Goal: Task Accomplishment & Management: Manage account settings

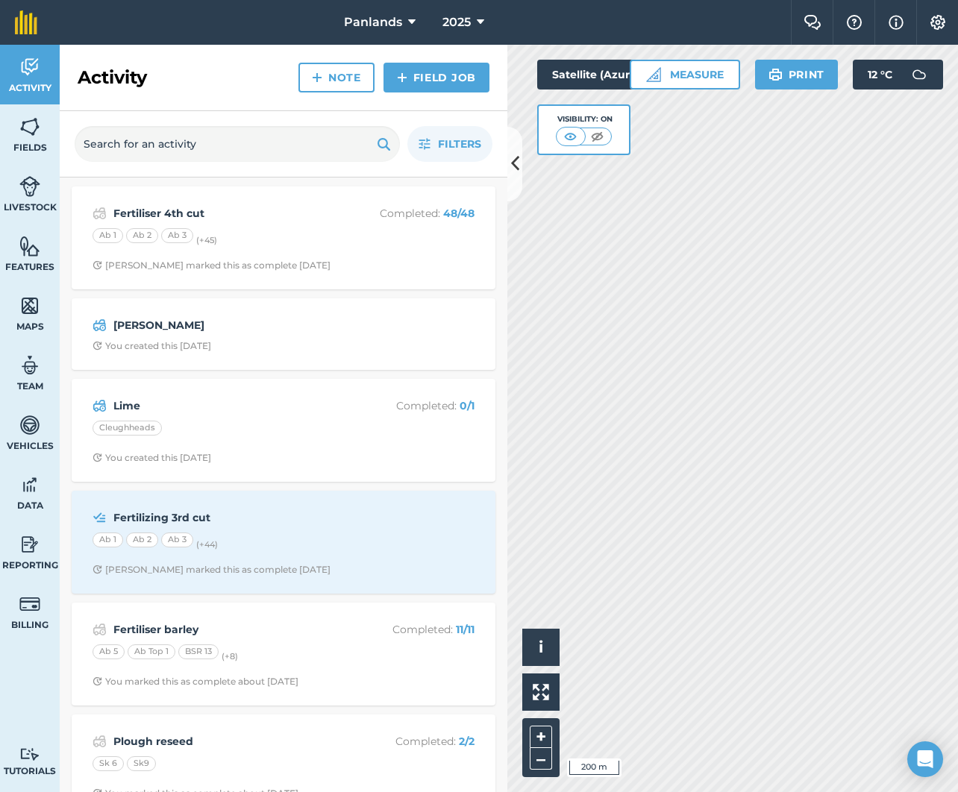
click at [516, 175] on icon at bounding box center [515, 164] width 8 height 26
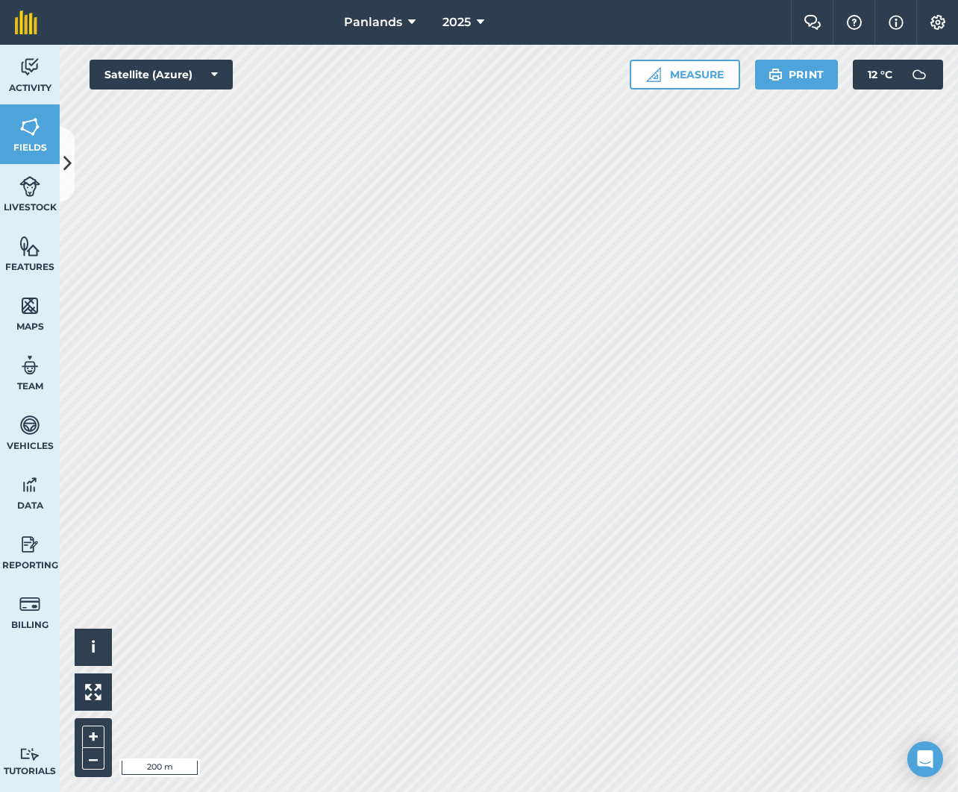
click at [68, 149] on button at bounding box center [67, 164] width 15 height 75
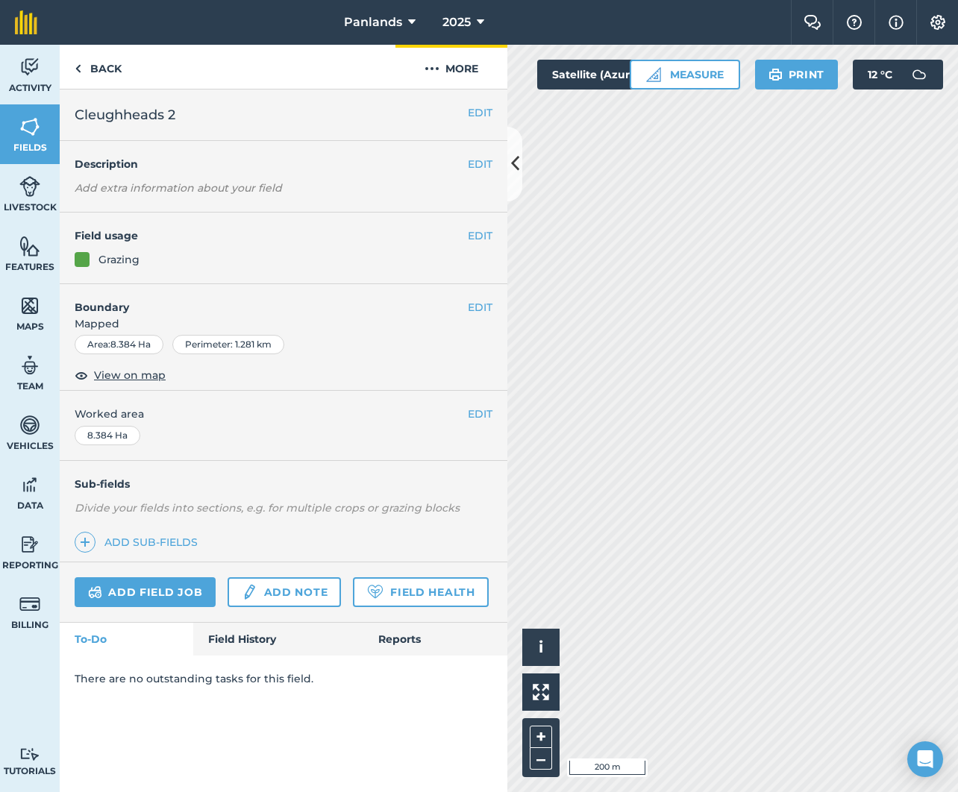
click at [466, 64] on button "More" at bounding box center [451, 67] width 112 height 44
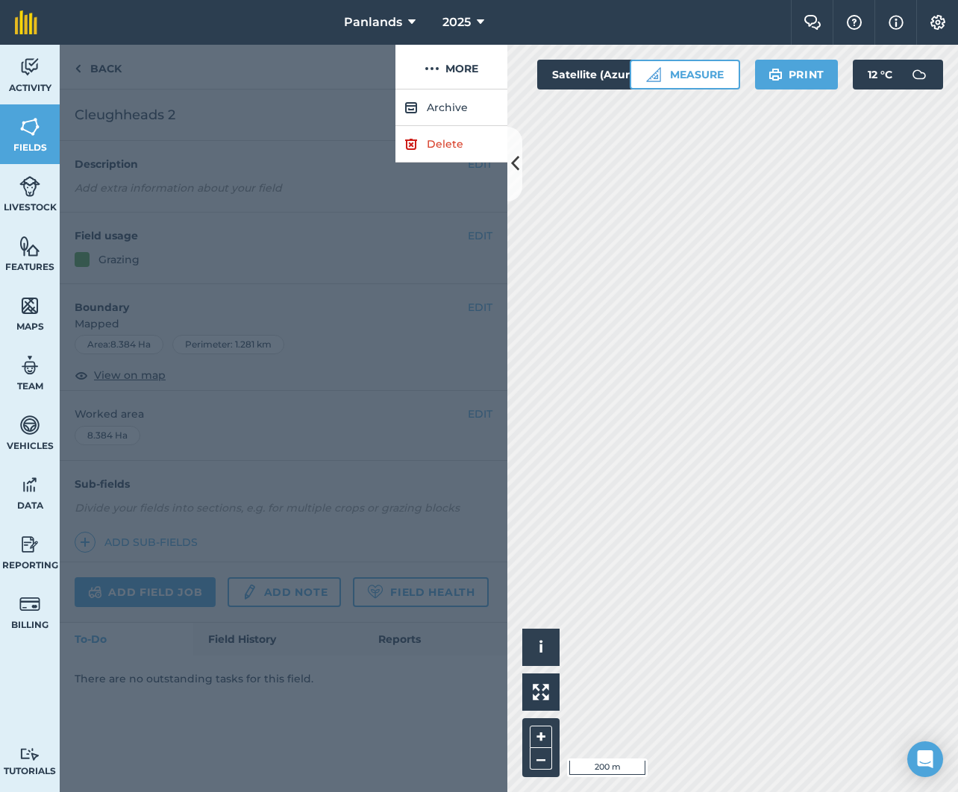
click at [457, 142] on link "Delete" at bounding box center [451, 144] width 112 height 37
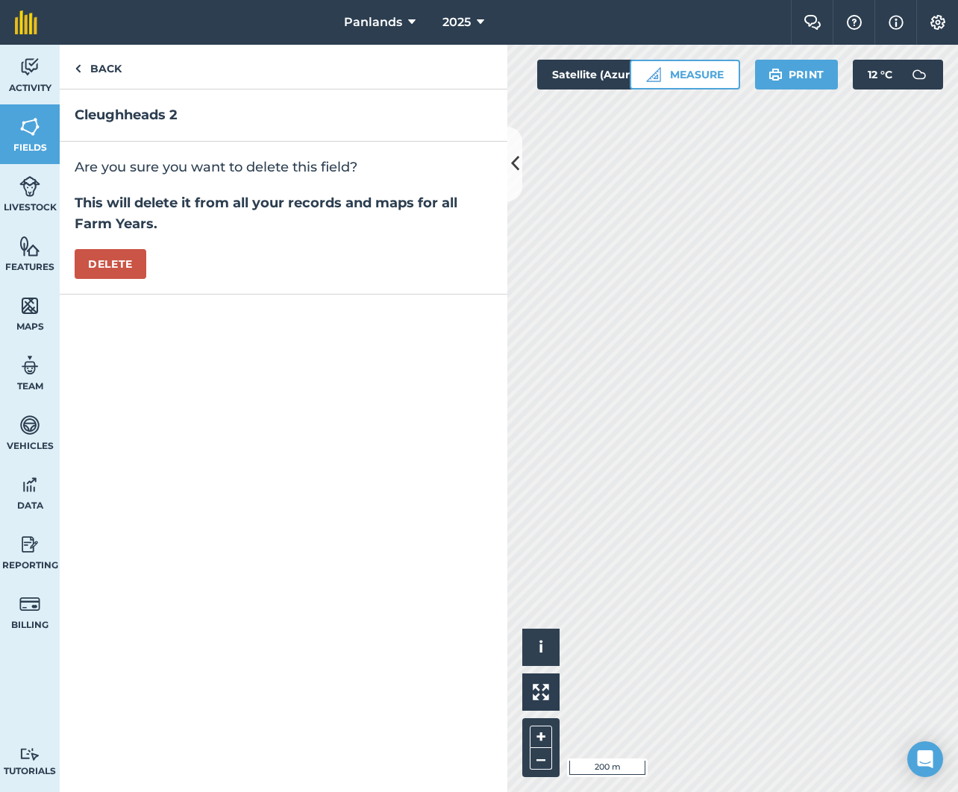
click at [117, 264] on button "Delete" at bounding box center [111, 264] width 72 height 30
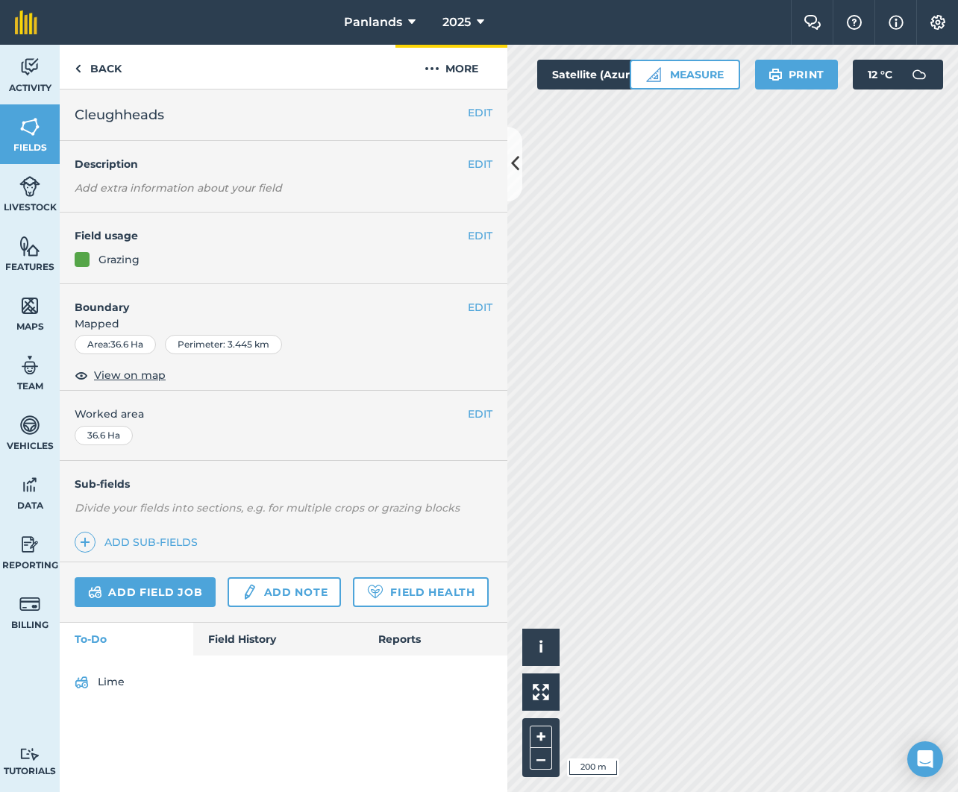
click at [472, 65] on button "More" at bounding box center [451, 67] width 112 height 44
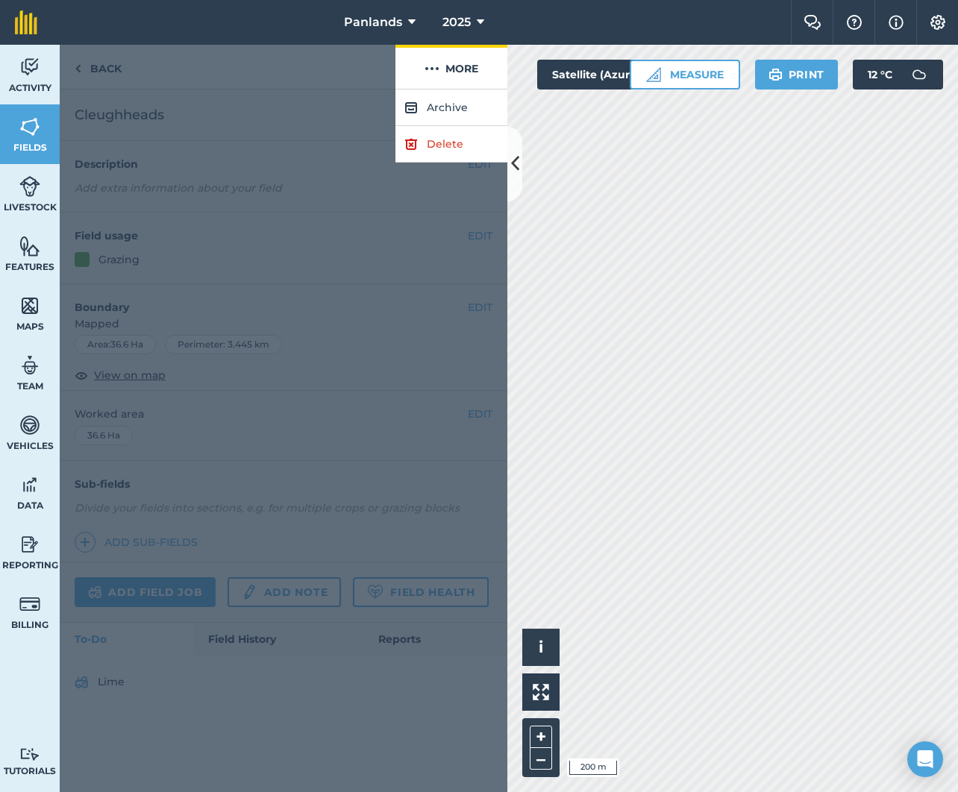
click at [472, 65] on button "More" at bounding box center [451, 67] width 112 height 44
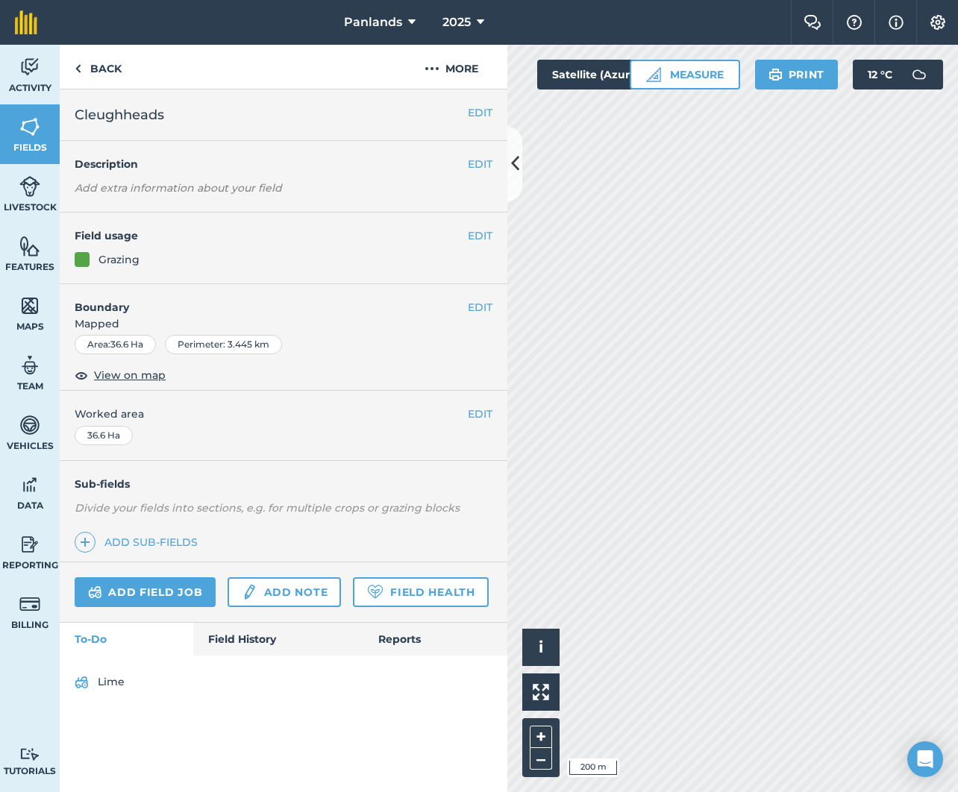
click at [34, 122] on img at bounding box center [29, 127] width 21 height 22
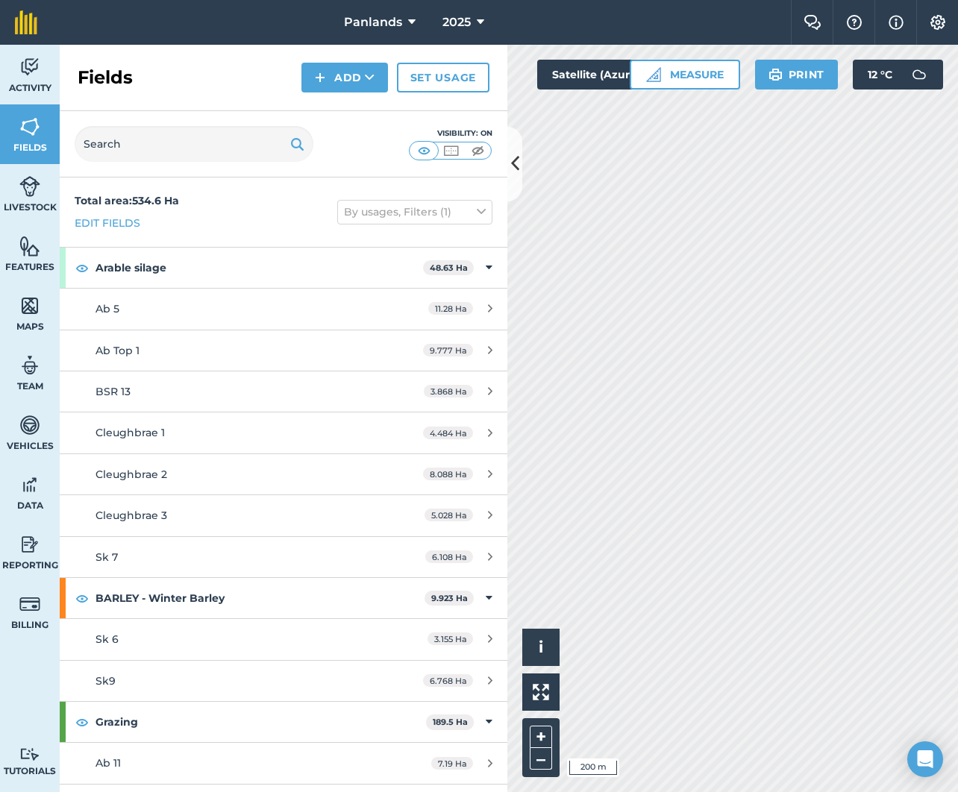
click at [34, 131] on img at bounding box center [29, 127] width 21 height 22
click at [351, 78] on button "Add" at bounding box center [344, 78] width 87 height 30
click at [346, 108] on link "Draw" at bounding box center [345, 111] width 82 height 33
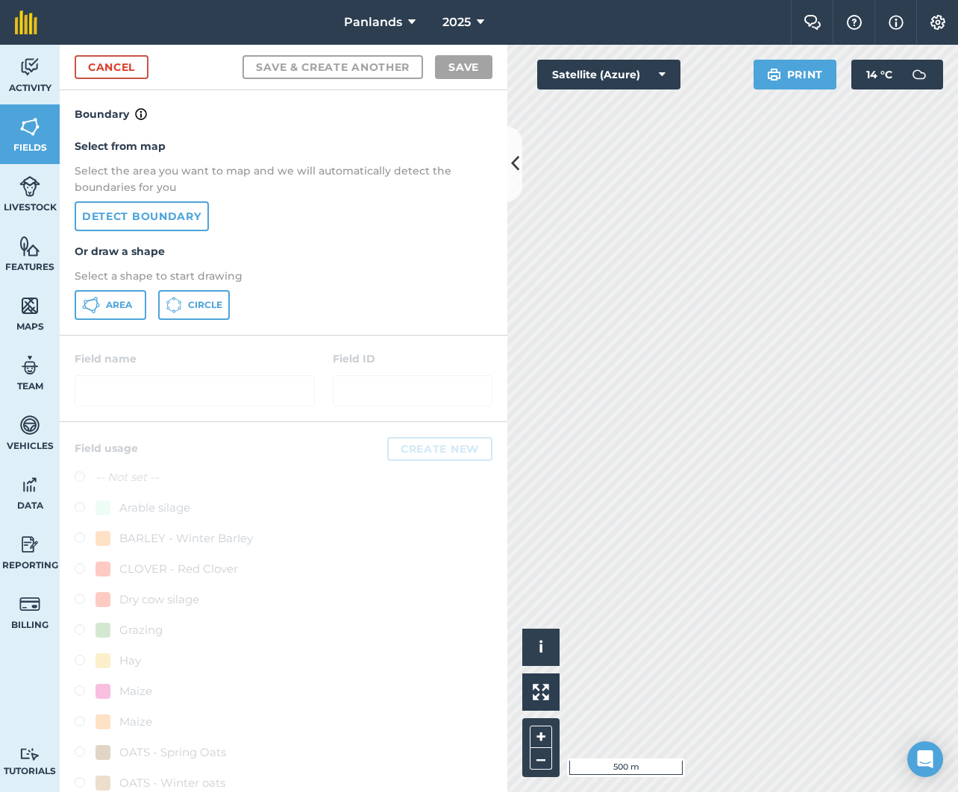
click at [113, 308] on span "Area" at bounding box center [119, 305] width 26 height 12
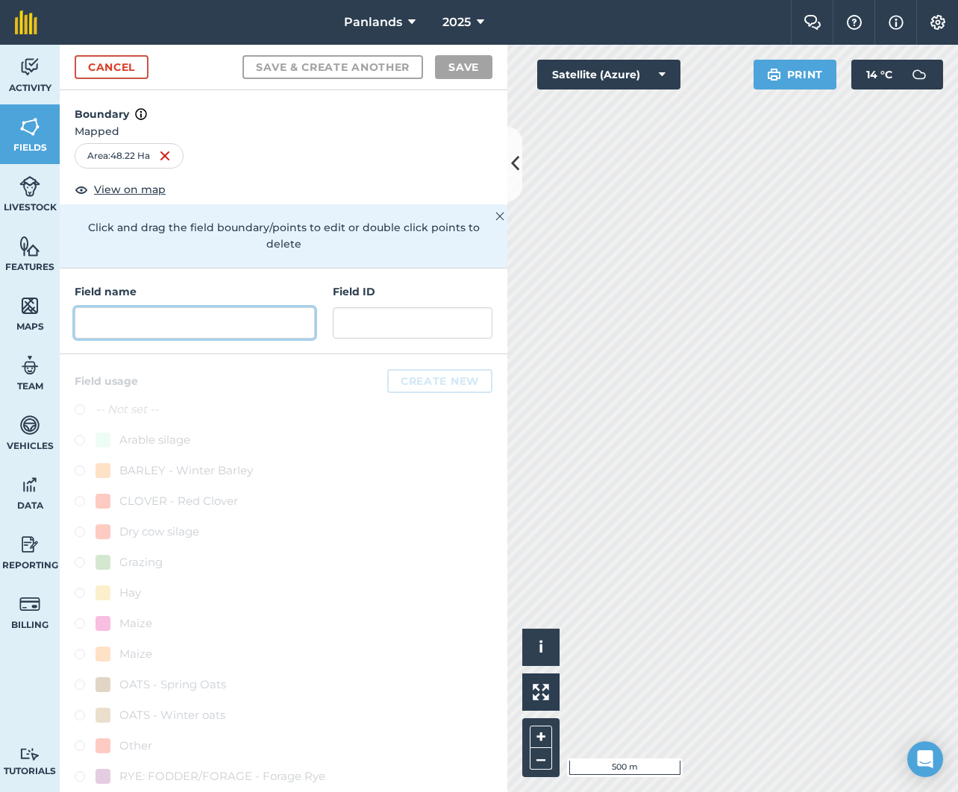
click at [272, 307] on input "text" at bounding box center [195, 322] width 240 height 31
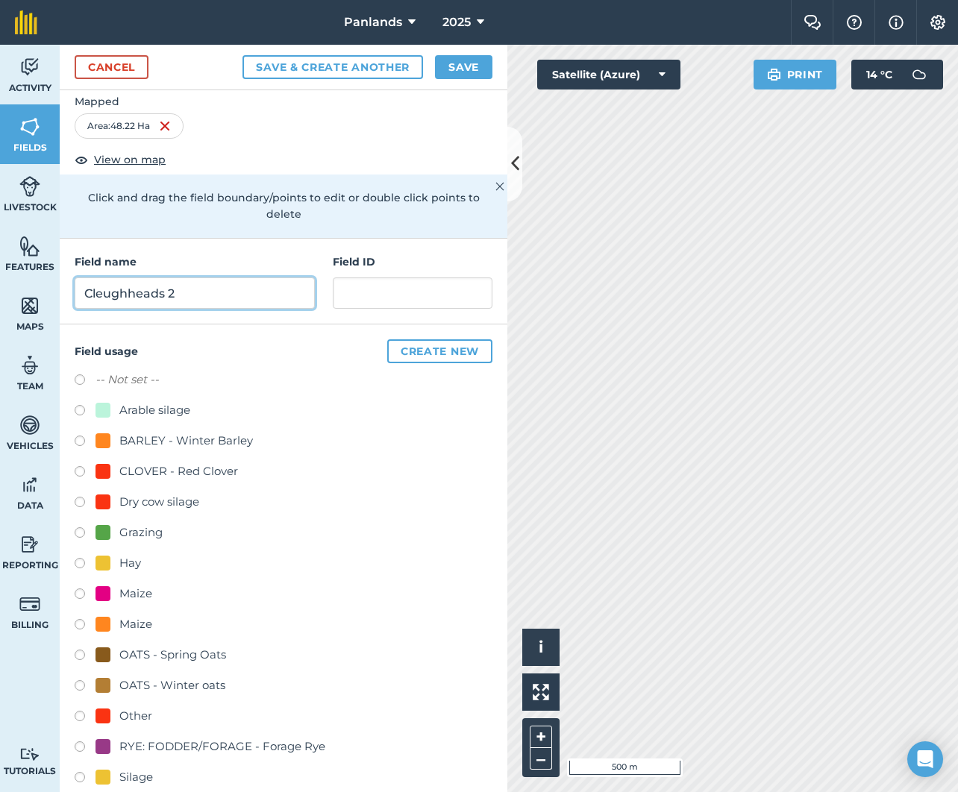
scroll to position [48, 0]
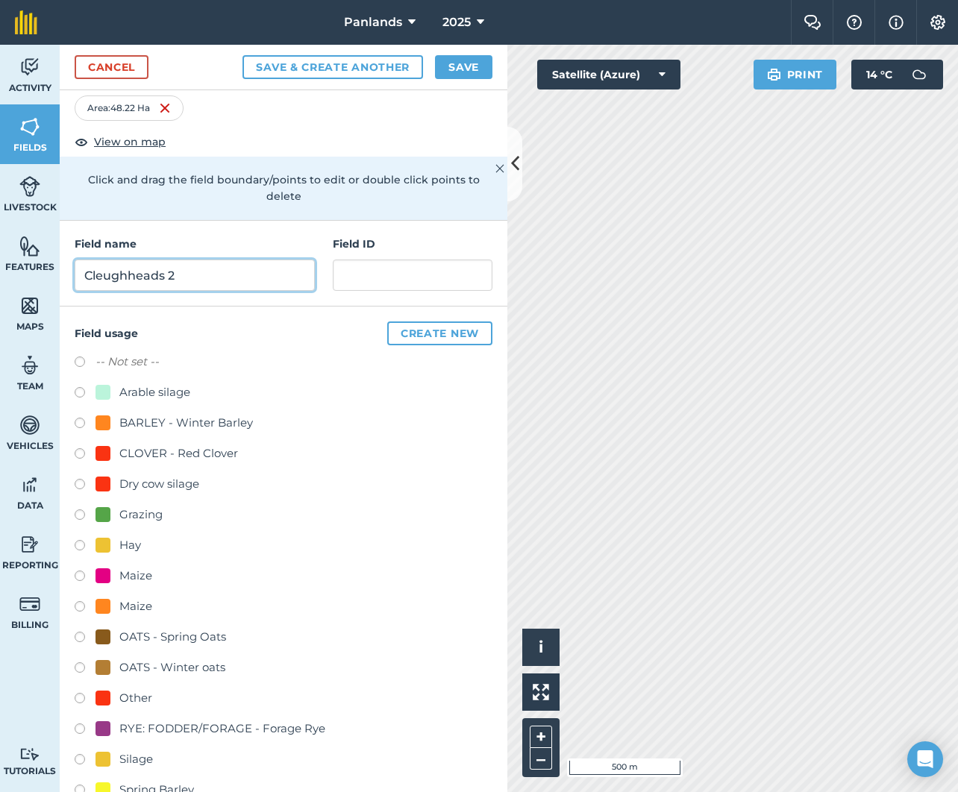
type input "Cleughheads 2"
click at [79, 510] on label at bounding box center [85, 517] width 21 height 15
radio input "true"
click at [442, 322] on button "Create new" at bounding box center [439, 334] width 105 height 24
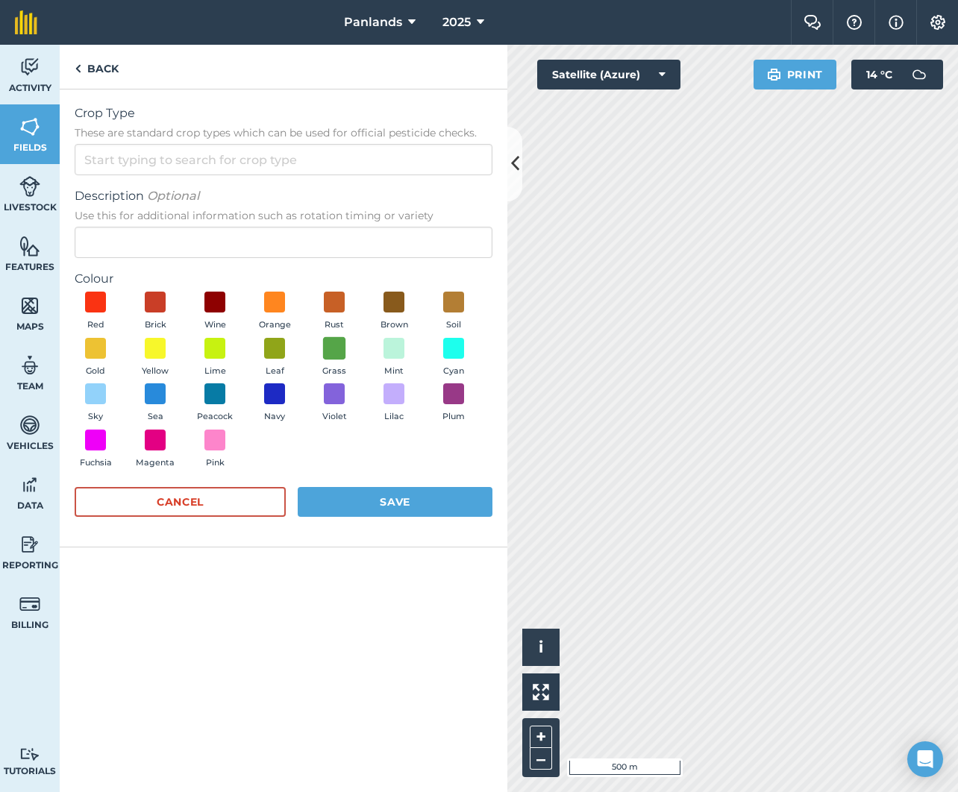
click at [337, 352] on span at bounding box center [334, 348] width 23 height 23
click at [388, 502] on button "Save" at bounding box center [395, 502] width 195 height 30
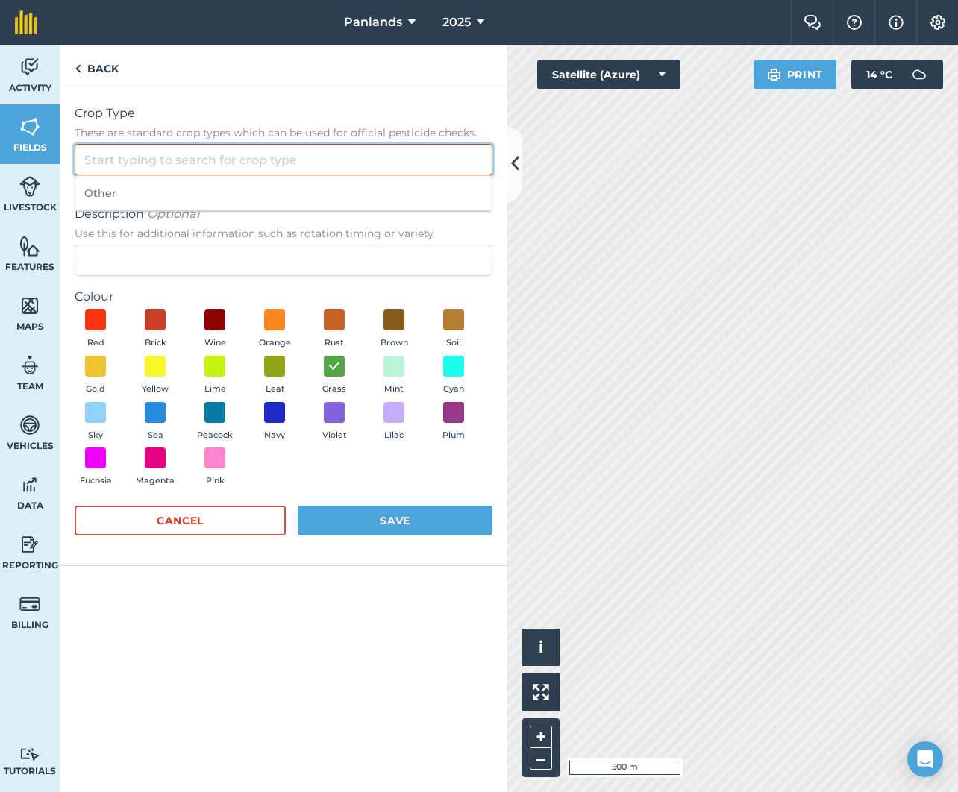
click at [291, 158] on input "Crop Type These are standard crop types which can be used for official pesticid…" at bounding box center [284, 159] width 418 height 31
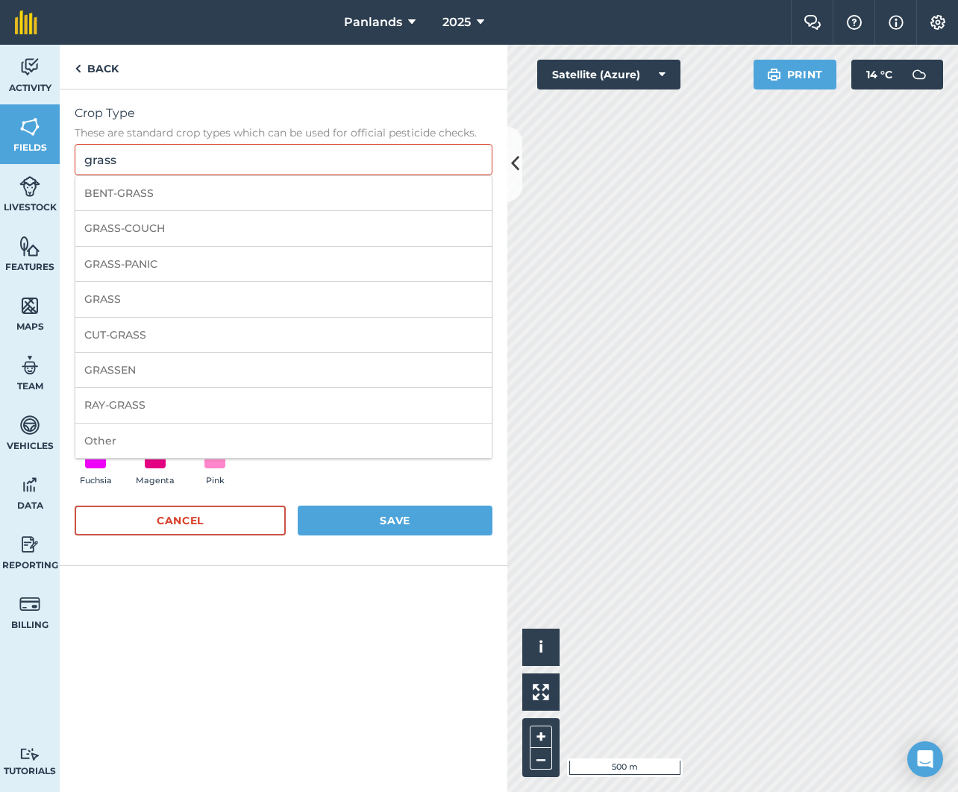
drag, startPoint x: 166, startPoint y: 296, endPoint x: 213, endPoint y: 307, distance: 48.5
click at [166, 296] on li "GRASS" at bounding box center [283, 299] width 416 height 35
type input "GRASS"
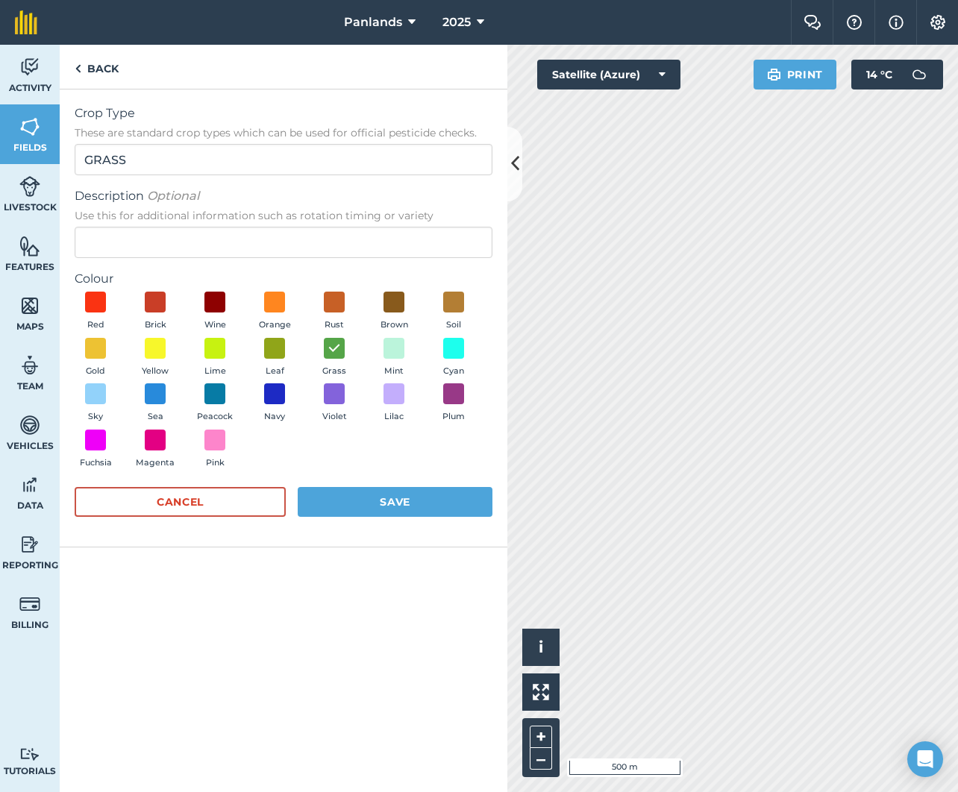
click at [380, 507] on button "Save" at bounding box center [395, 502] width 195 height 30
radio input "false"
radio input "true"
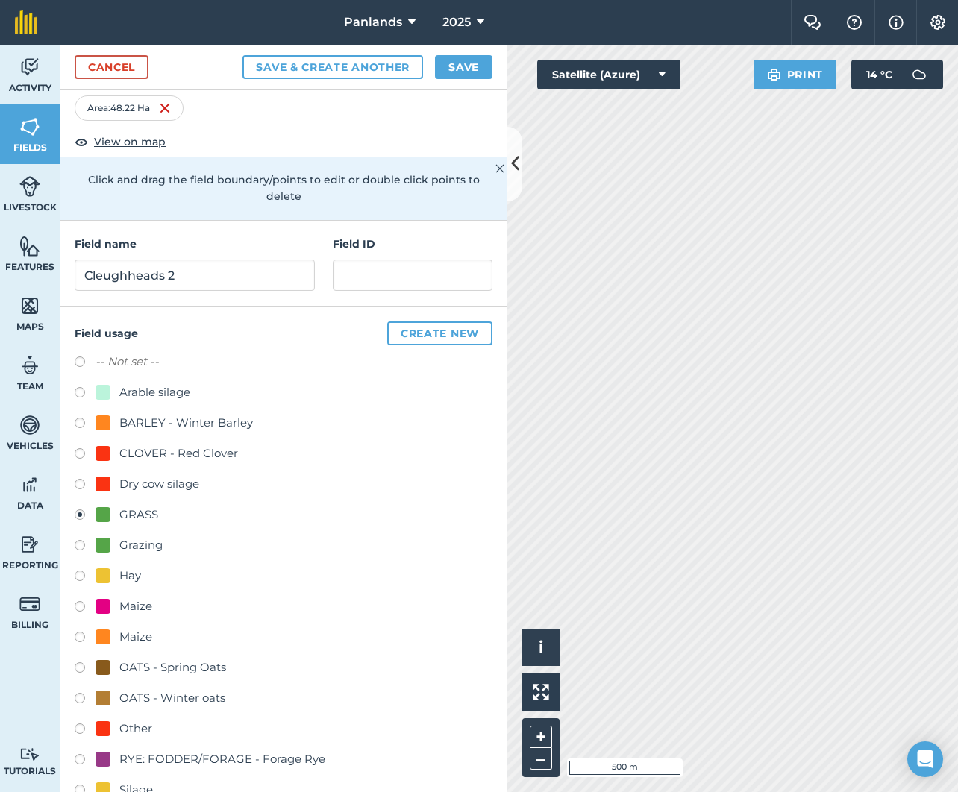
click at [453, 61] on button "Save" at bounding box center [463, 67] width 57 height 24
